Goal: Task Accomplishment & Management: Manage account settings

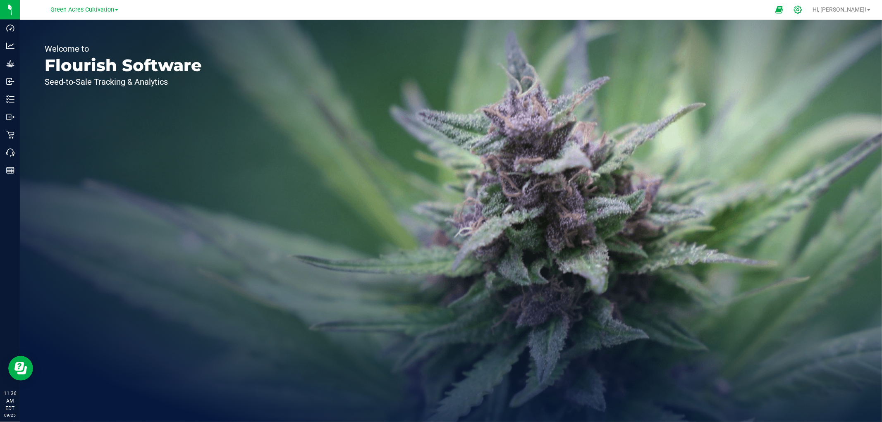
click at [802, 11] on icon at bounding box center [798, 9] width 9 height 9
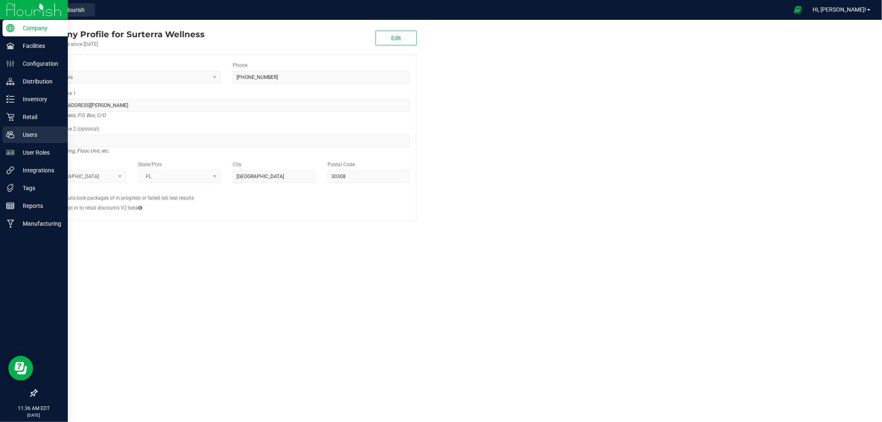
click at [35, 138] on p "Users" at bounding box center [39, 135] width 50 height 10
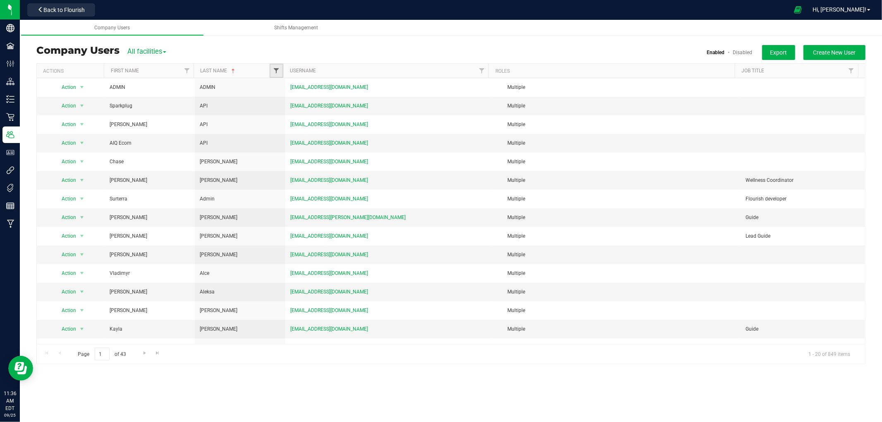
click at [274, 71] on span "Filter" at bounding box center [276, 70] width 7 height 7
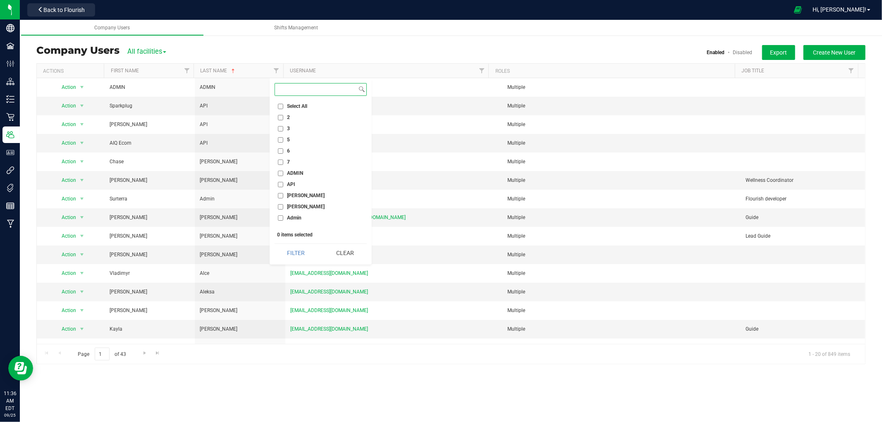
paste input "Kitts"
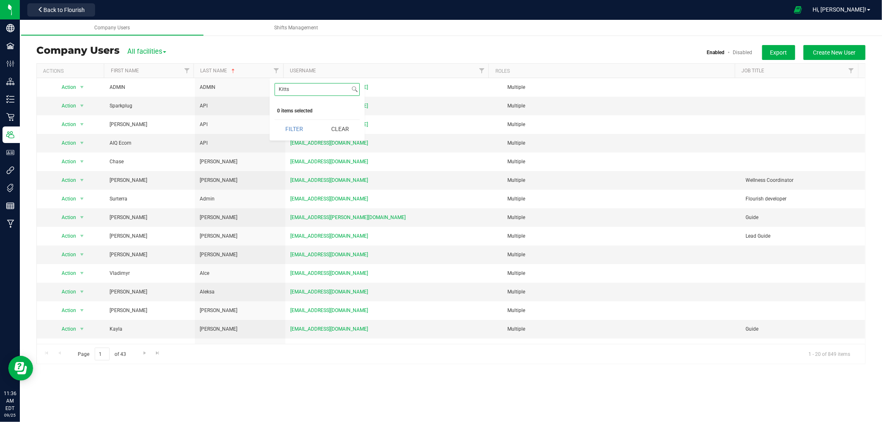
type input "Kitts"
click at [56, 5] on button "Back to Flourish" at bounding box center [61, 9] width 68 height 13
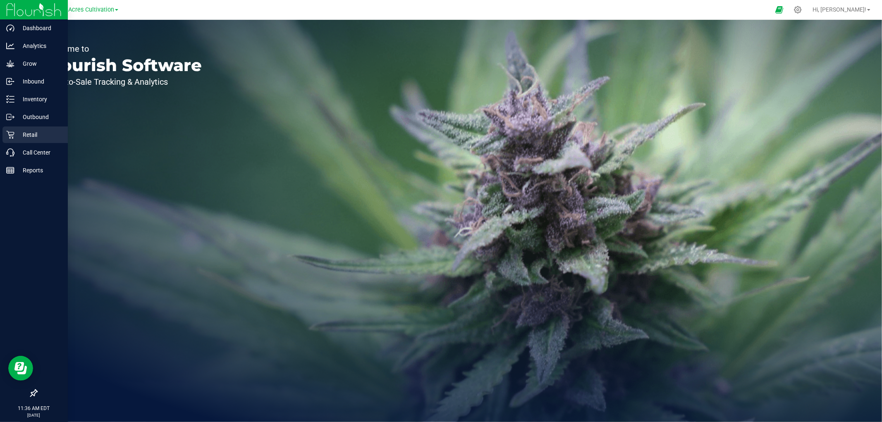
click at [36, 135] on p "Retail" at bounding box center [39, 135] width 50 height 10
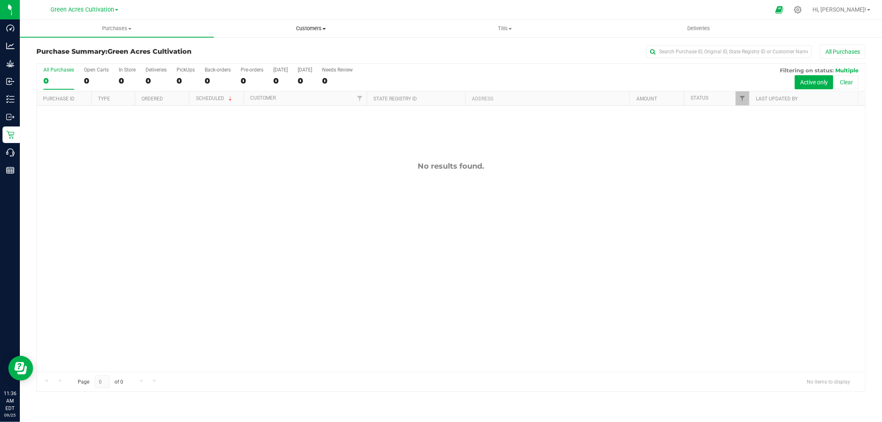
click at [309, 31] on span "Customers" at bounding box center [310, 28] width 193 height 7
click at [278, 47] on li "All customers" at bounding box center [311, 50] width 194 height 10
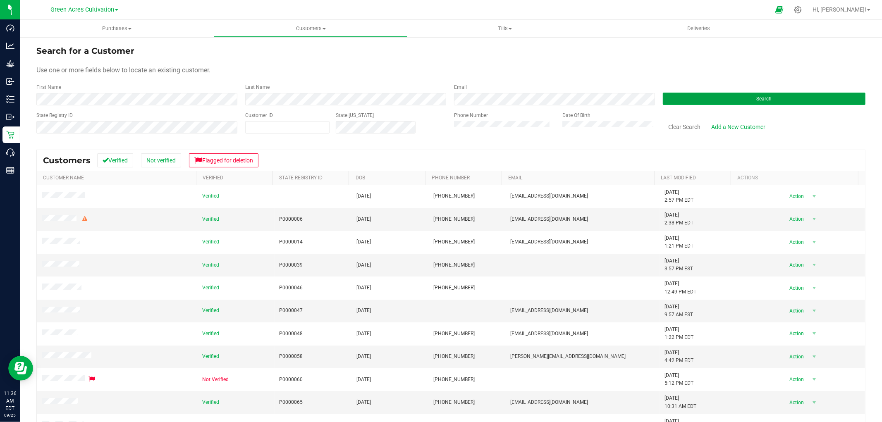
click at [675, 105] on button "Search" at bounding box center [764, 99] width 203 height 12
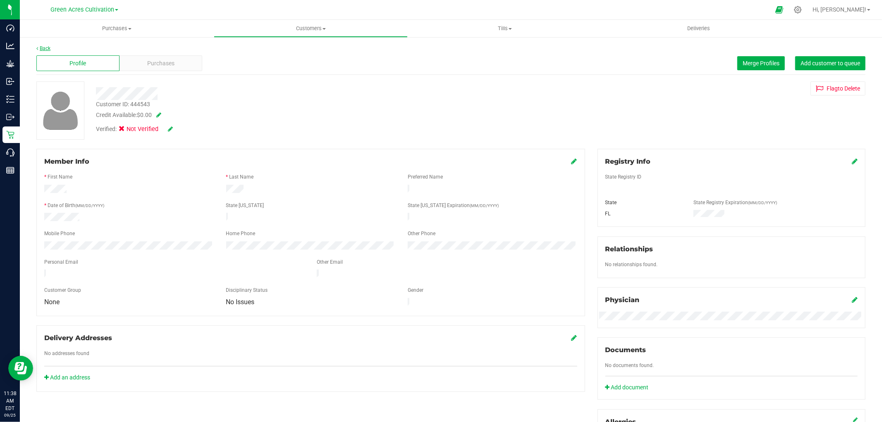
click at [40, 48] on link "Back" at bounding box center [43, 48] width 14 height 6
click at [802, 10] on icon at bounding box center [798, 10] width 8 height 8
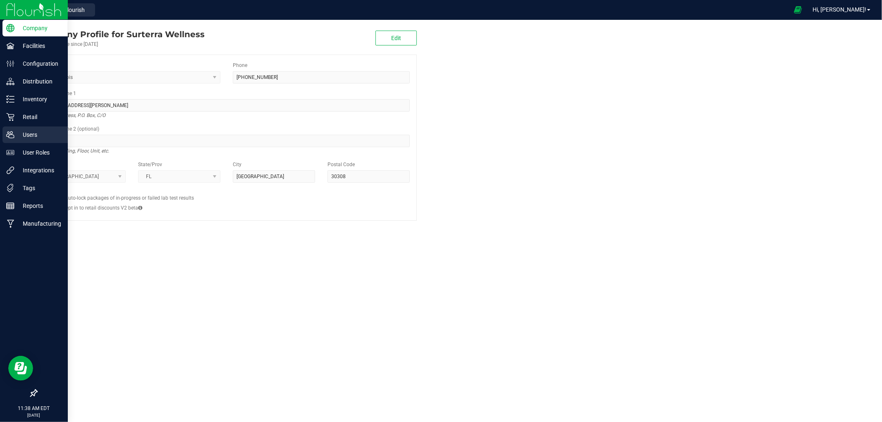
click at [19, 134] on p "Users" at bounding box center [39, 135] width 50 height 10
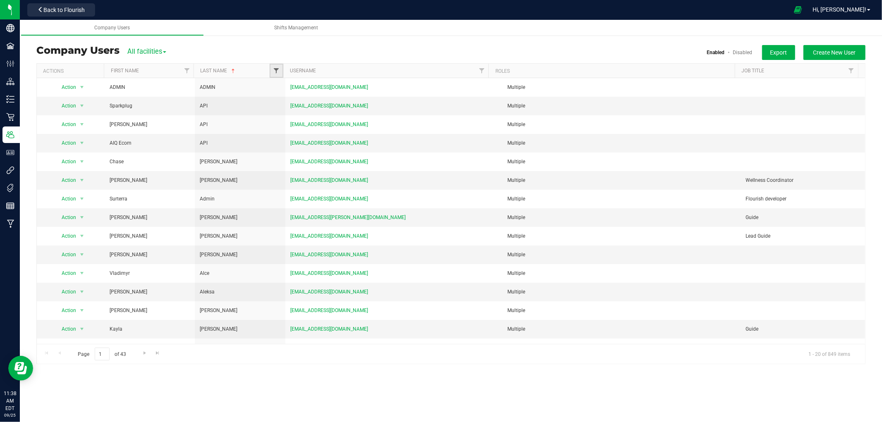
click at [278, 73] on span "Filter" at bounding box center [276, 70] width 7 height 7
type input "[PERSON_NAME]"
click at [280, 108] on input "[PERSON_NAME]" at bounding box center [280, 108] width 5 height 5
checkbox input "true"
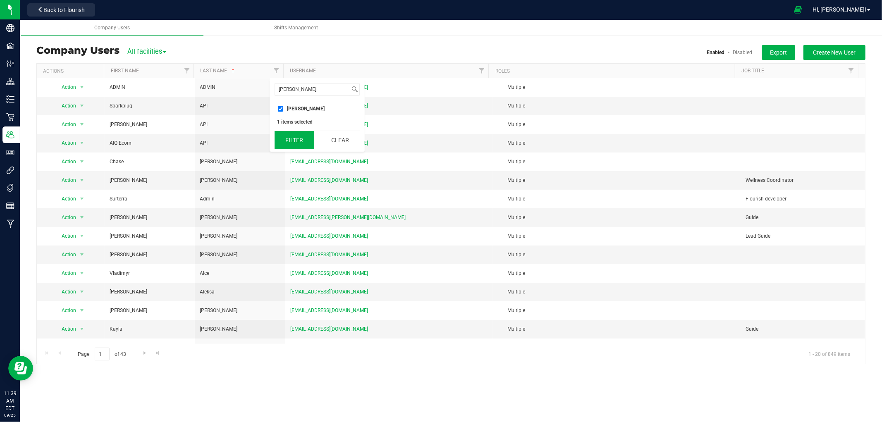
click at [284, 136] on button "Filter" at bounding box center [295, 140] width 40 height 18
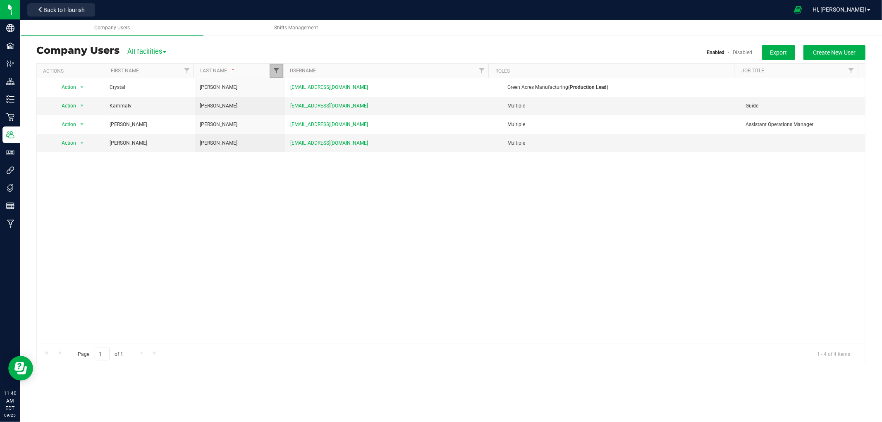
click at [275, 71] on span "Filter" at bounding box center [276, 70] width 7 height 7
click at [341, 143] on button "Clear" at bounding box center [340, 140] width 40 height 18
click at [276, 73] on div at bounding box center [451, 214] width 828 height 300
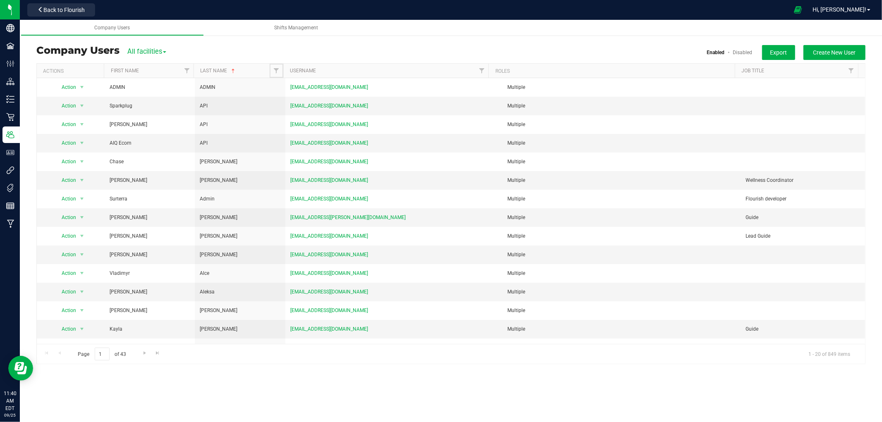
click at [276, 73] on span "Filter" at bounding box center [276, 70] width 7 height 7
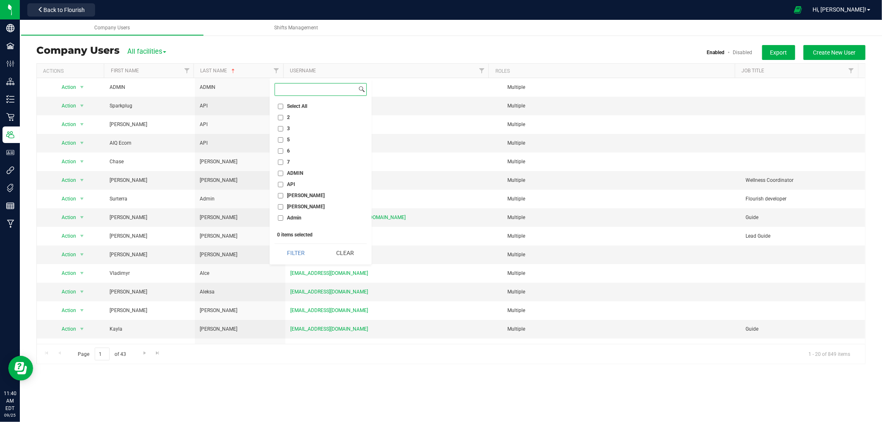
paste input "[PERSON_NAME]"
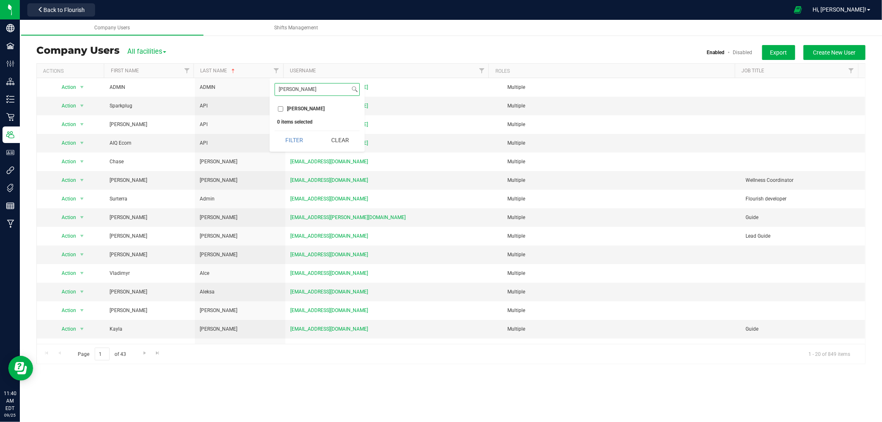
type input "[PERSON_NAME]"
click at [281, 108] on input "[PERSON_NAME]" at bounding box center [280, 108] width 5 height 5
checkbox input "true"
click at [298, 143] on button "Filter" at bounding box center [295, 140] width 40 height 18
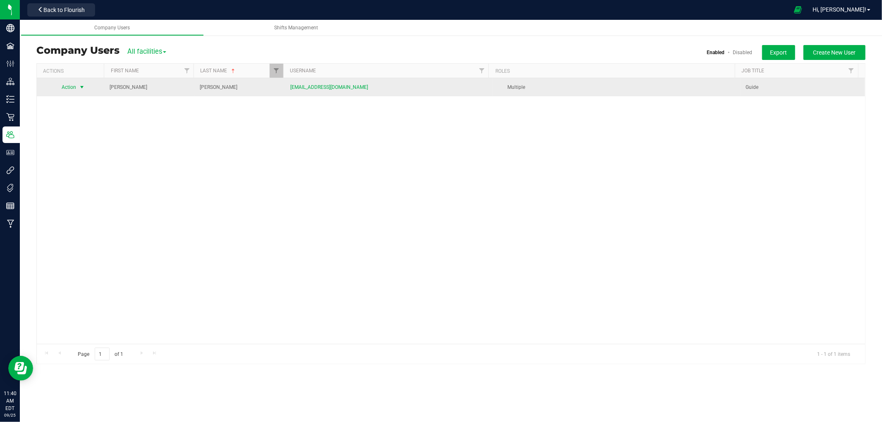
click at [81, 86] on span "select" at bounding box center [82, 87] width 7 height 7
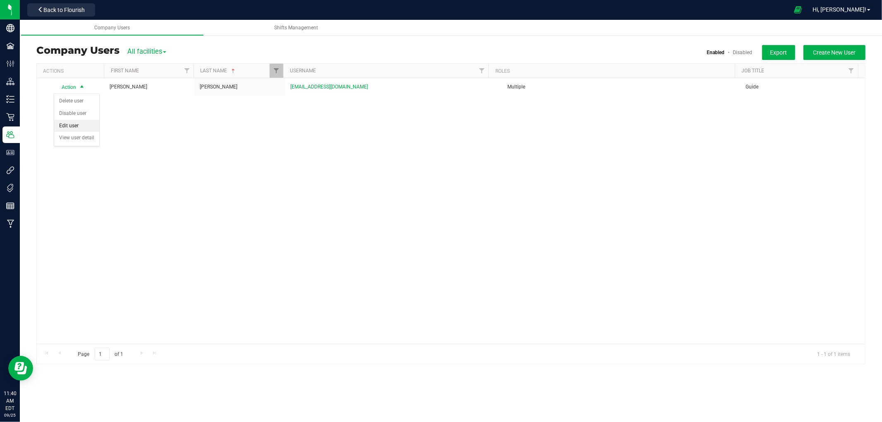
click at [81, 129] on li "Edit user" at bounding box center [76, 126] width 45 height 12
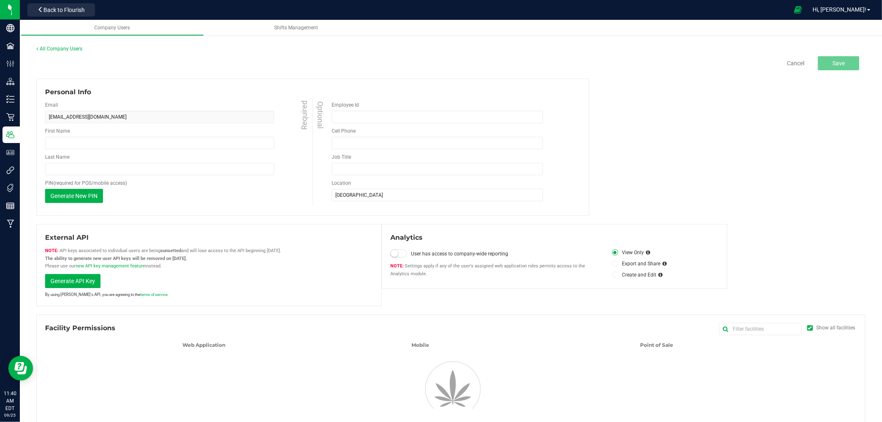
type input "[PERSON_NAME]"
type input "Guide"
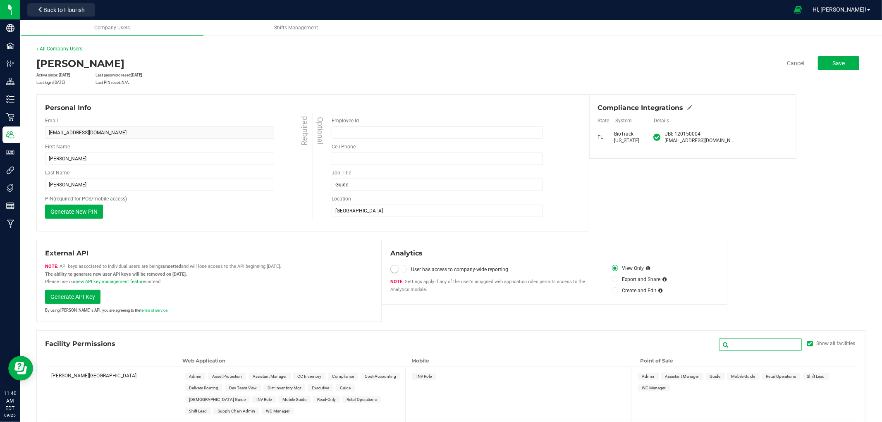
click at [759, 343] on input "text" at bounding box center [760, 345] width 83 height 12
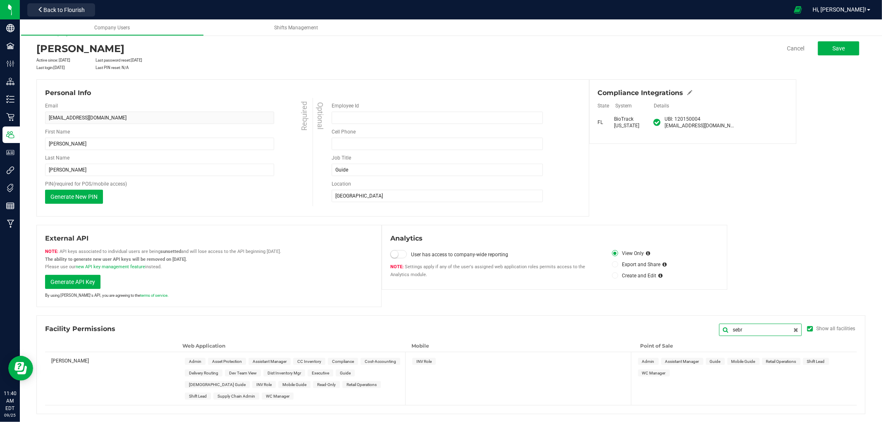
type input "sebr"
click at [345, 373] on span "Guide" at bounding box center [345, 373] width 11 height 5
click at [427, 361] on span "INV Role" at bounding box center [423, 361] width 15 height 5
click at [710, 360] on span "Guide" at bounding box center [715, 361] width 11 height 5
click at [838, 41] on button "Save" at bounding box center [838, 48] width 41 height 14
